Goal: Information Seeking & Learning: Understand process/instructions

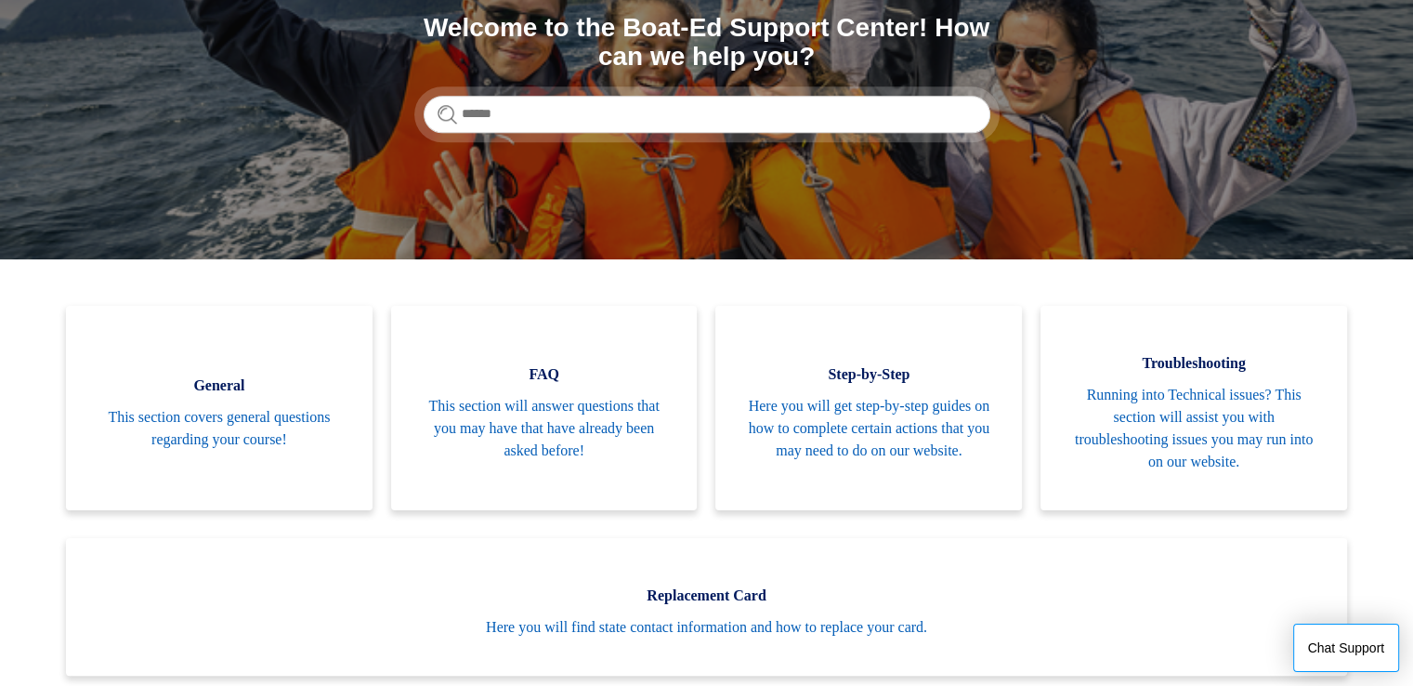
scroll to position [232, 0]
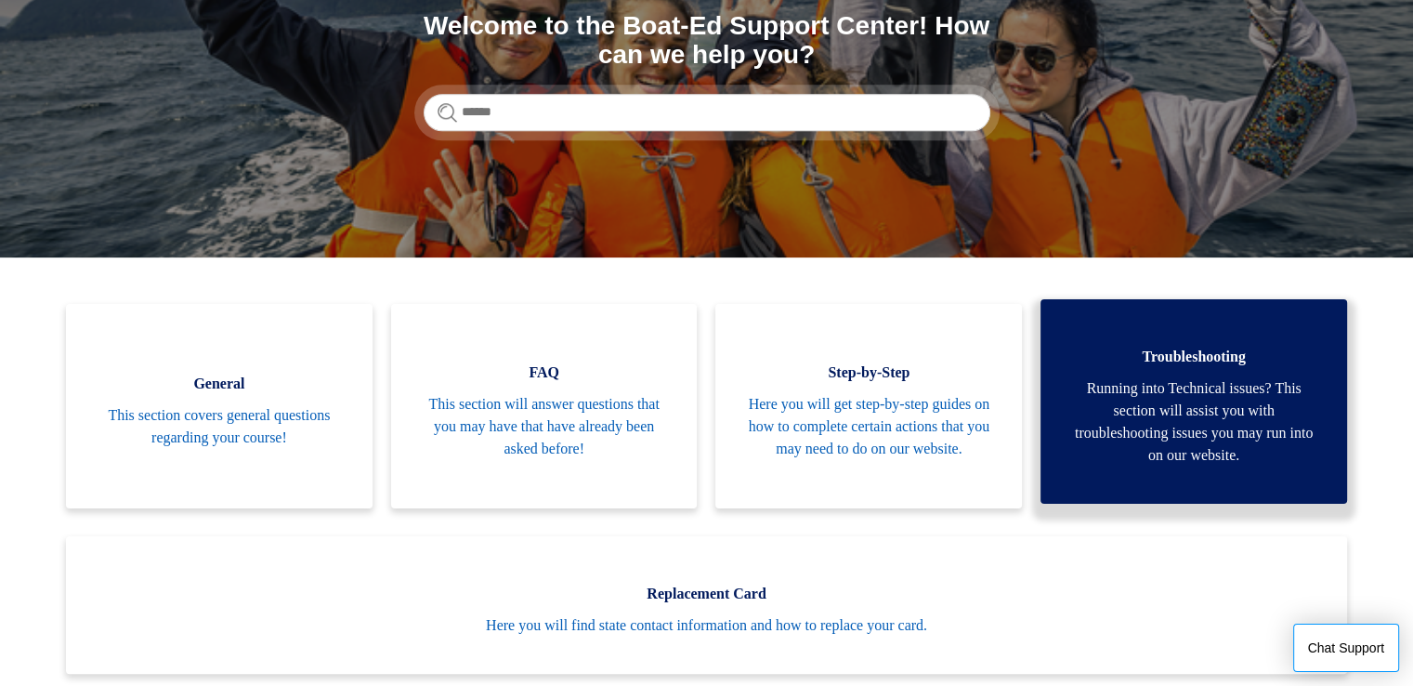
click at [1148, 372] on link "Troubleshooting Running into Technical issues? This section will assist you wit…" at bounding box center [1193, 401] width 307 height 204
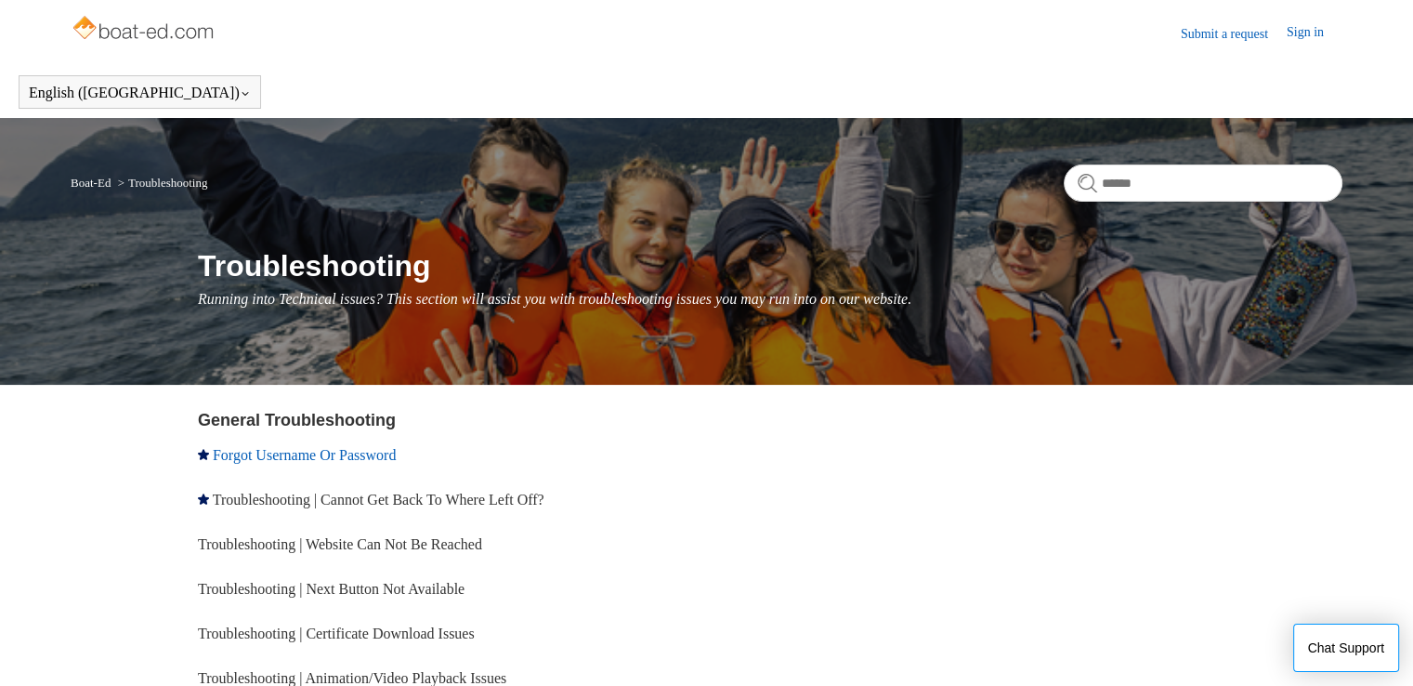
click at [302, 454] on link "Forgot Username Or Password" at bounding box center [304, 455] width 183 height 16
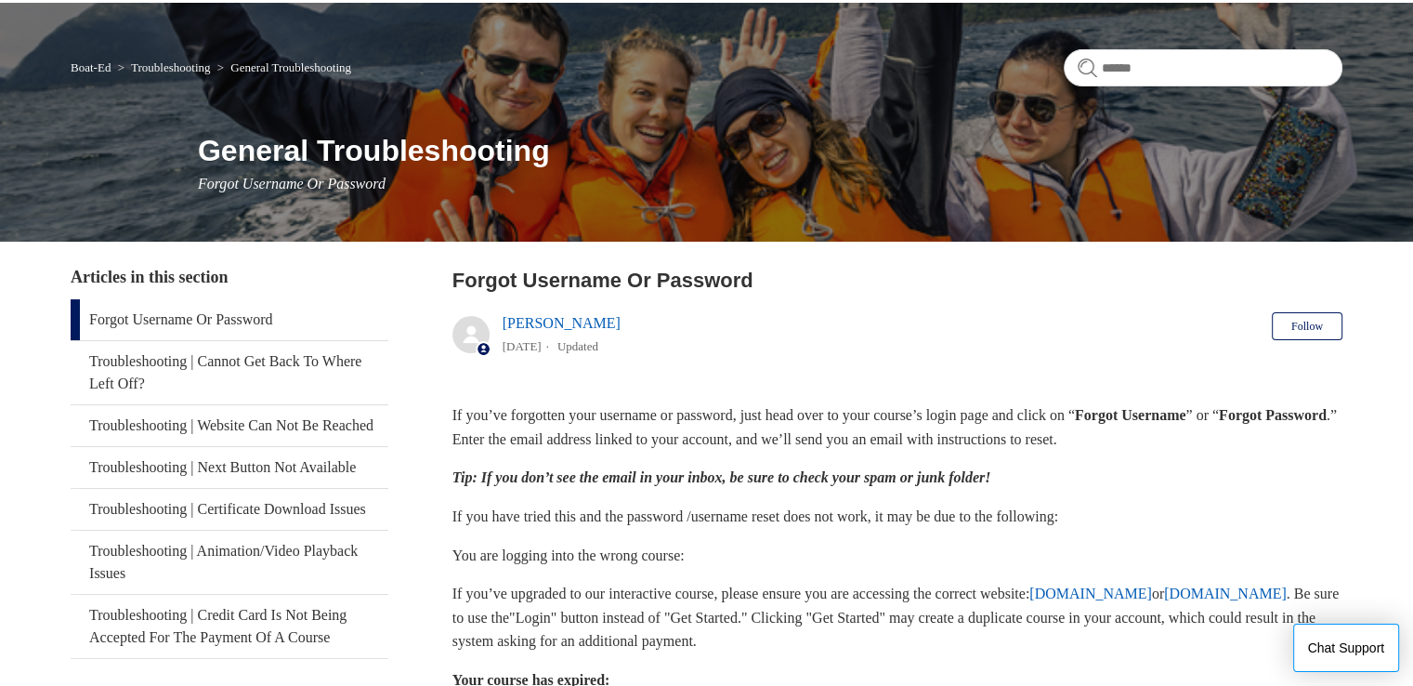
scroll to position [115, 0]
